Goal: Task Accomplishment & Management: Use online tool/utility

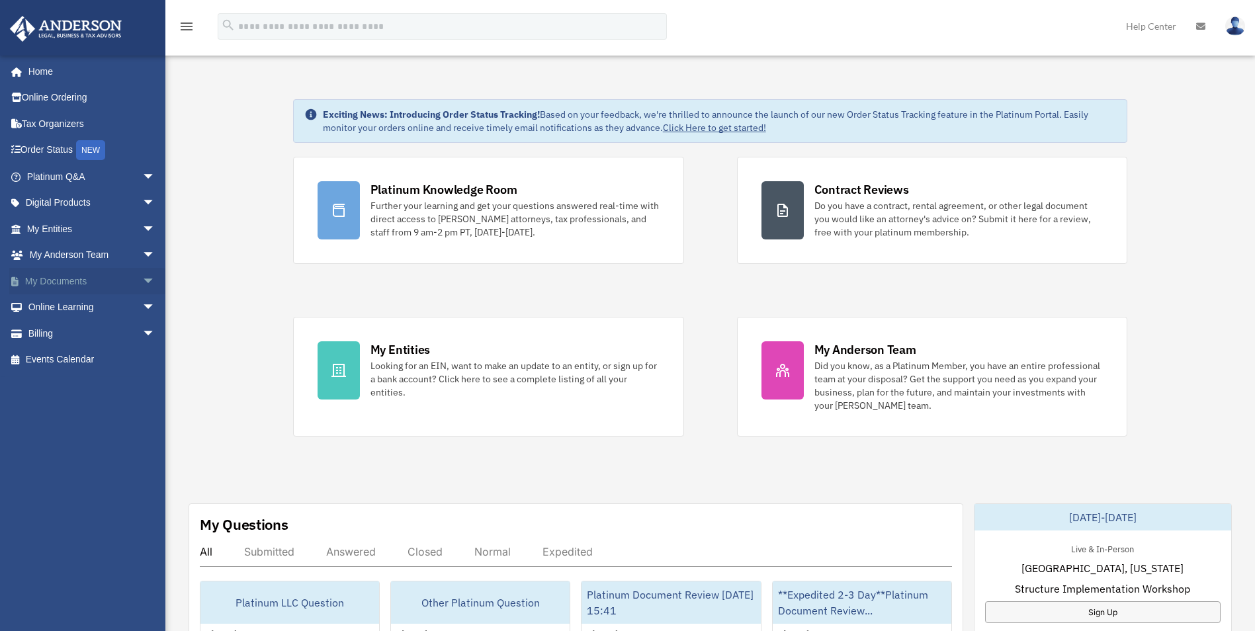
click at [142, 280] on span "arrow_drop_down" at bounding box center [155, 281] width 26 height 27
click at [50, 310] on link "Box" at bounding box center [97, 308] width 157 height 26
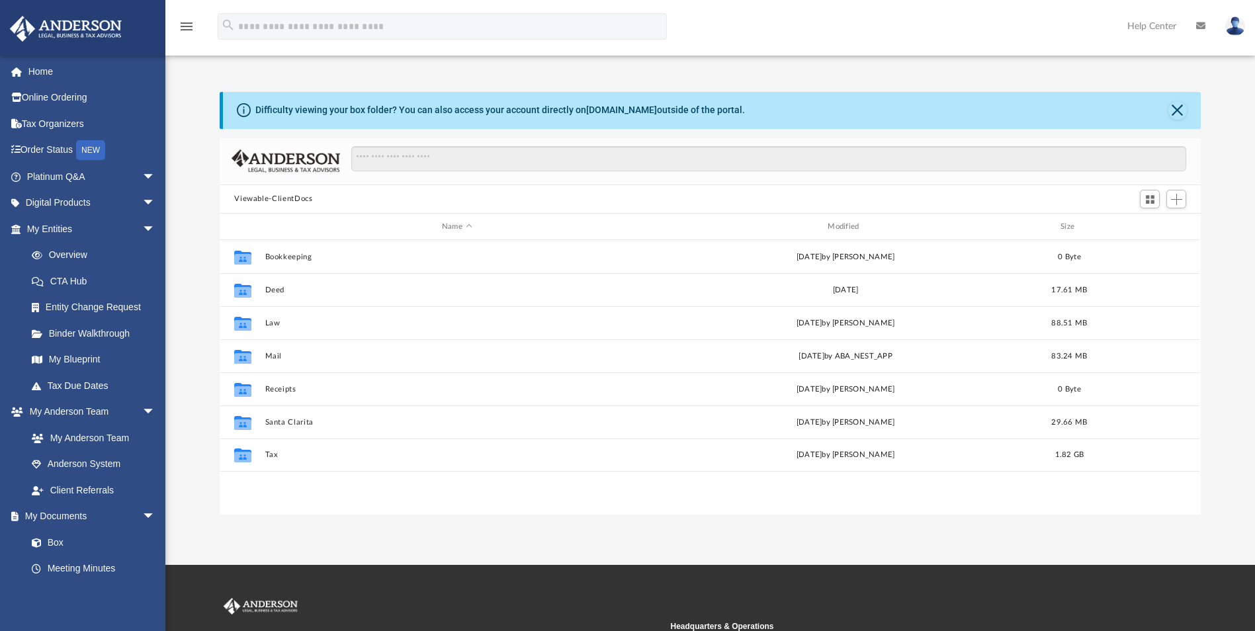
scroll to position [291, 972]
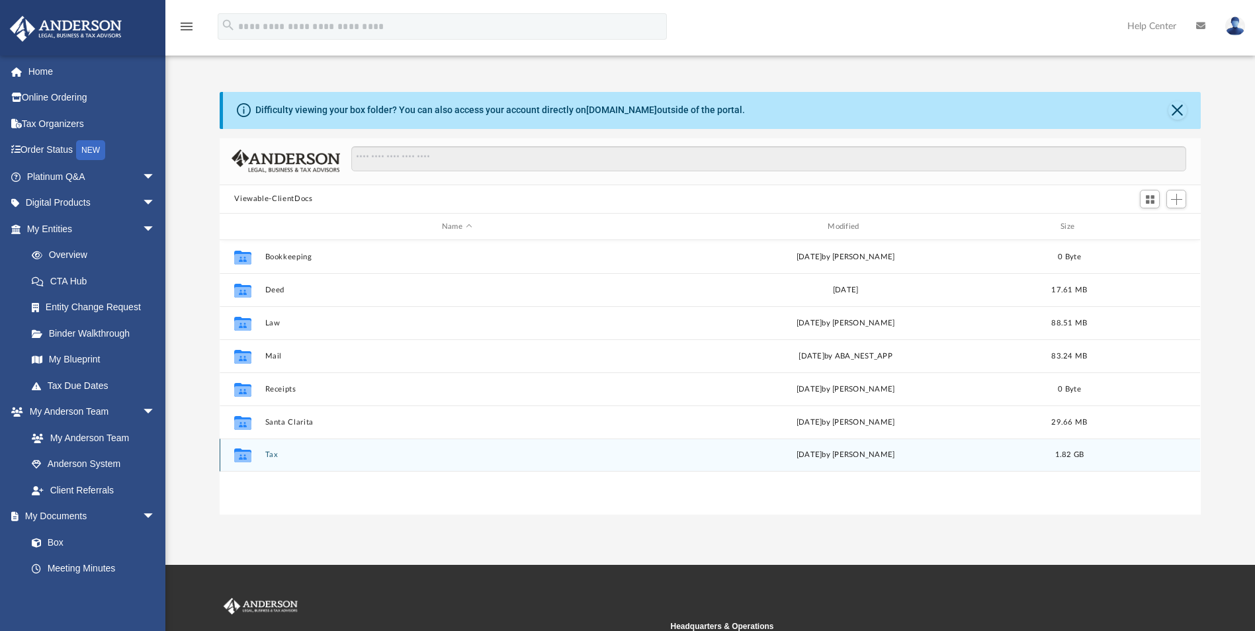
click at [274, 455] on button "Tax" at bounding box center [456, 455] width 383 height 9
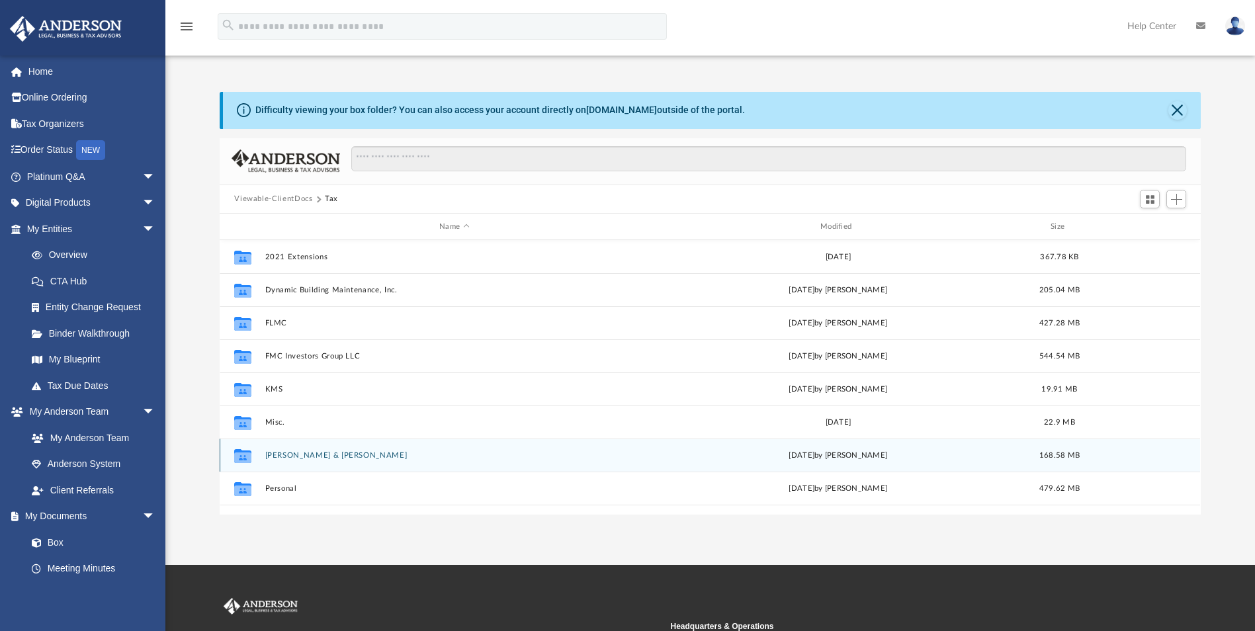
click at [274, 456] on button "[PERSON_NAME] & [PERSON_NAME]" at bounding box center [454, 455] width 379 height 9
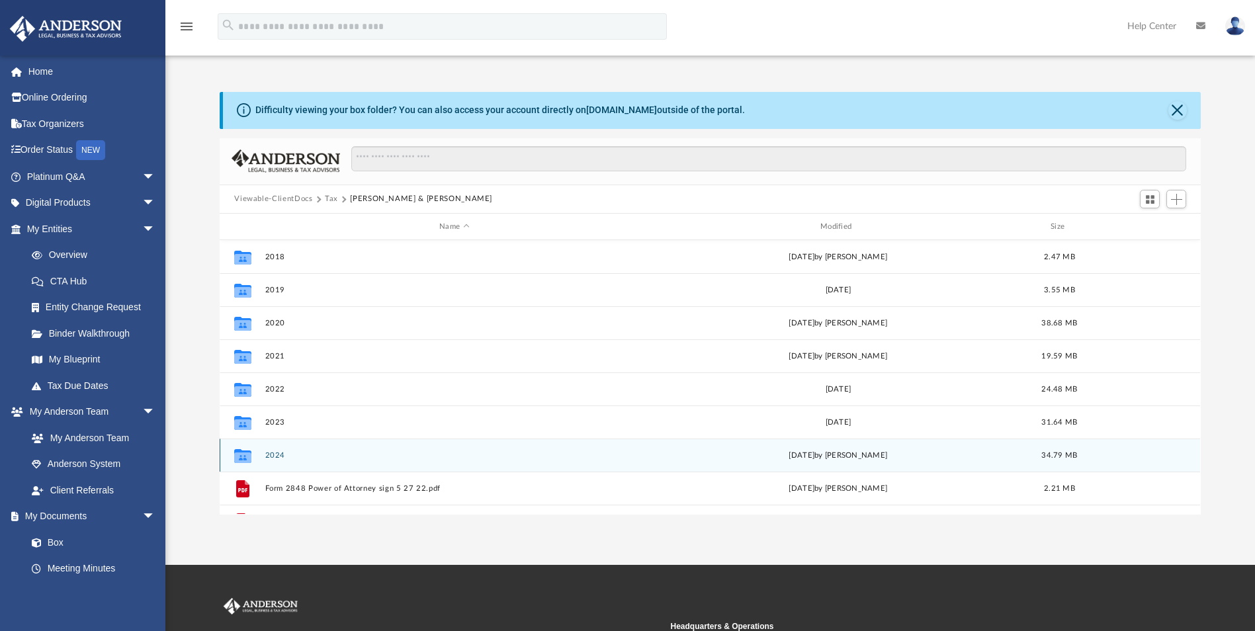
click at [274, 456] on button "2024" at bounding box center [454, 455] width 379 height 9
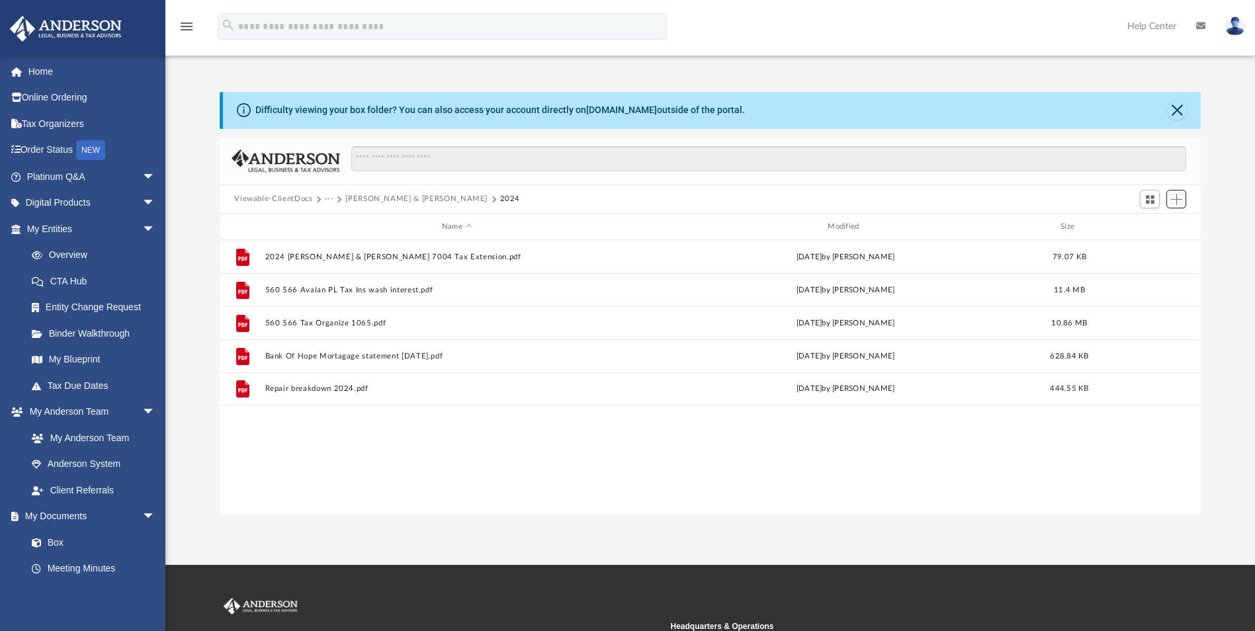
click at [1179, 201] on span "Add" at bounding box center [1176, 199] width 11 height 11
click at [1155, 227] on li "Upload" at bounding box center [1158, 226] width 42 height 14
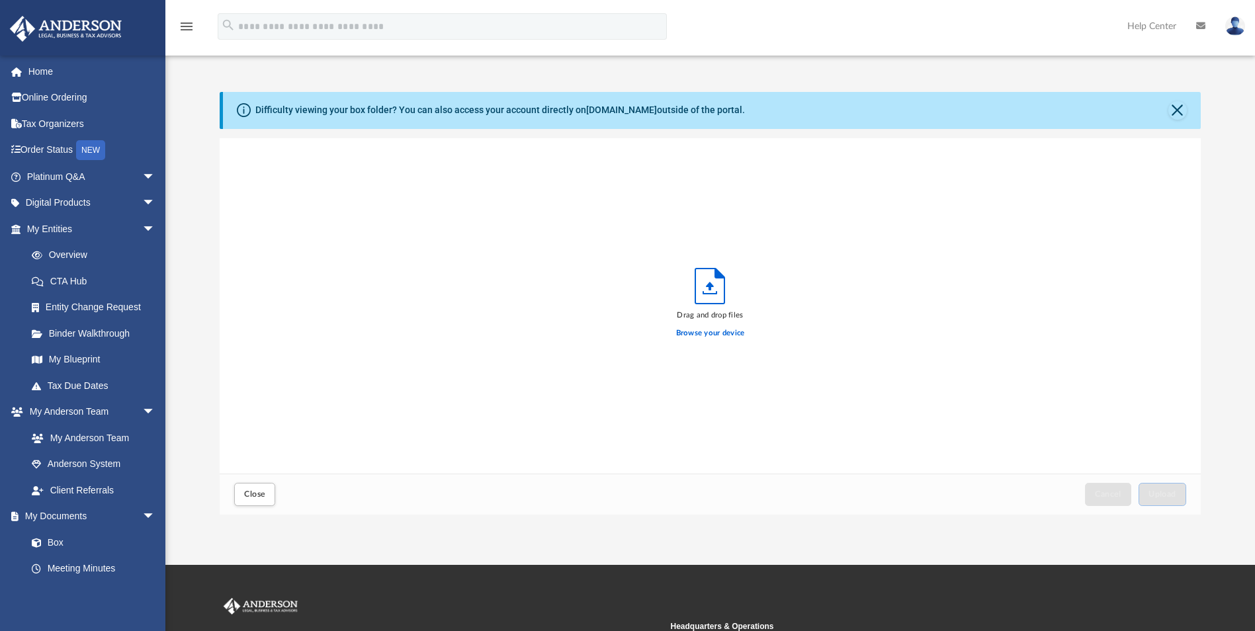
scroll to position [326, 972]
click at [709, 333] on label "Browse your device" at bounding box center [710, 334] width 69 height 12
click at [0, 0] on input "Browse your device" at bounding box center [0, 0] width 0 height 0
click at [1173, 489] on button "Upload" at bounding box center [1163, 494] width 48 height 23
click at [722, 328] on label "Select More Files" at bounding box center [710, 332] width 60 height 12
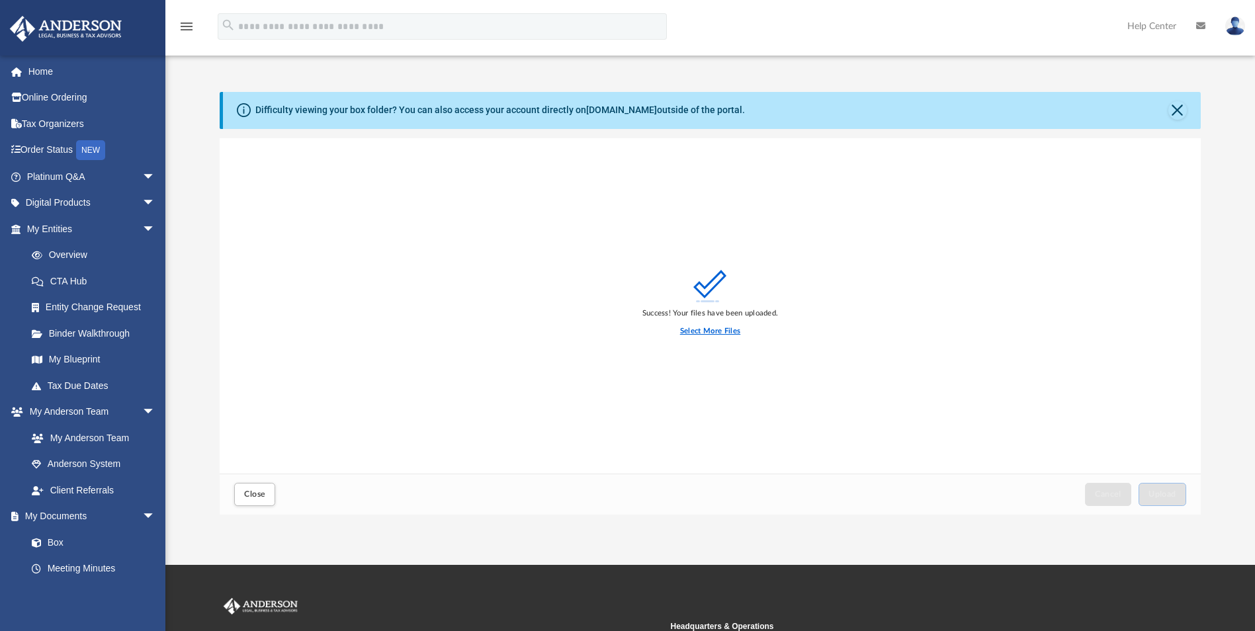
click at [0, 0] on input "Select More Files" at bounding box center [0, 0] width 0 height 0
click at [711, 330] on label "Select More Files" at bounding box center [710, 332] width 60 height 12
click at [0, 0] on input "Select More Files" at bounding box center [0, 0] width 0 height 0
click at [1160, 493] on span "Upload" at bounding box center [1163, 494] width 28 height 8
click at [255, 490] on span "Close" at bounding box center [254, 494] width 21 height 8
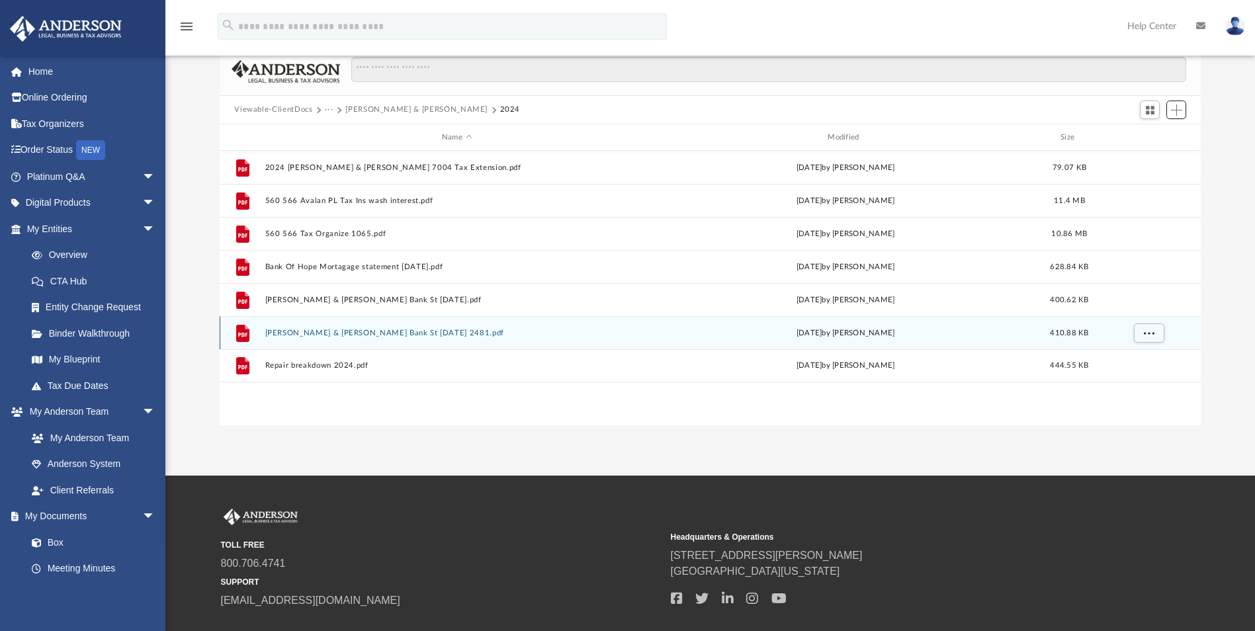
scroll to position [0, 0]
